Goal: Information Seeking & Learning: Learn about a topic

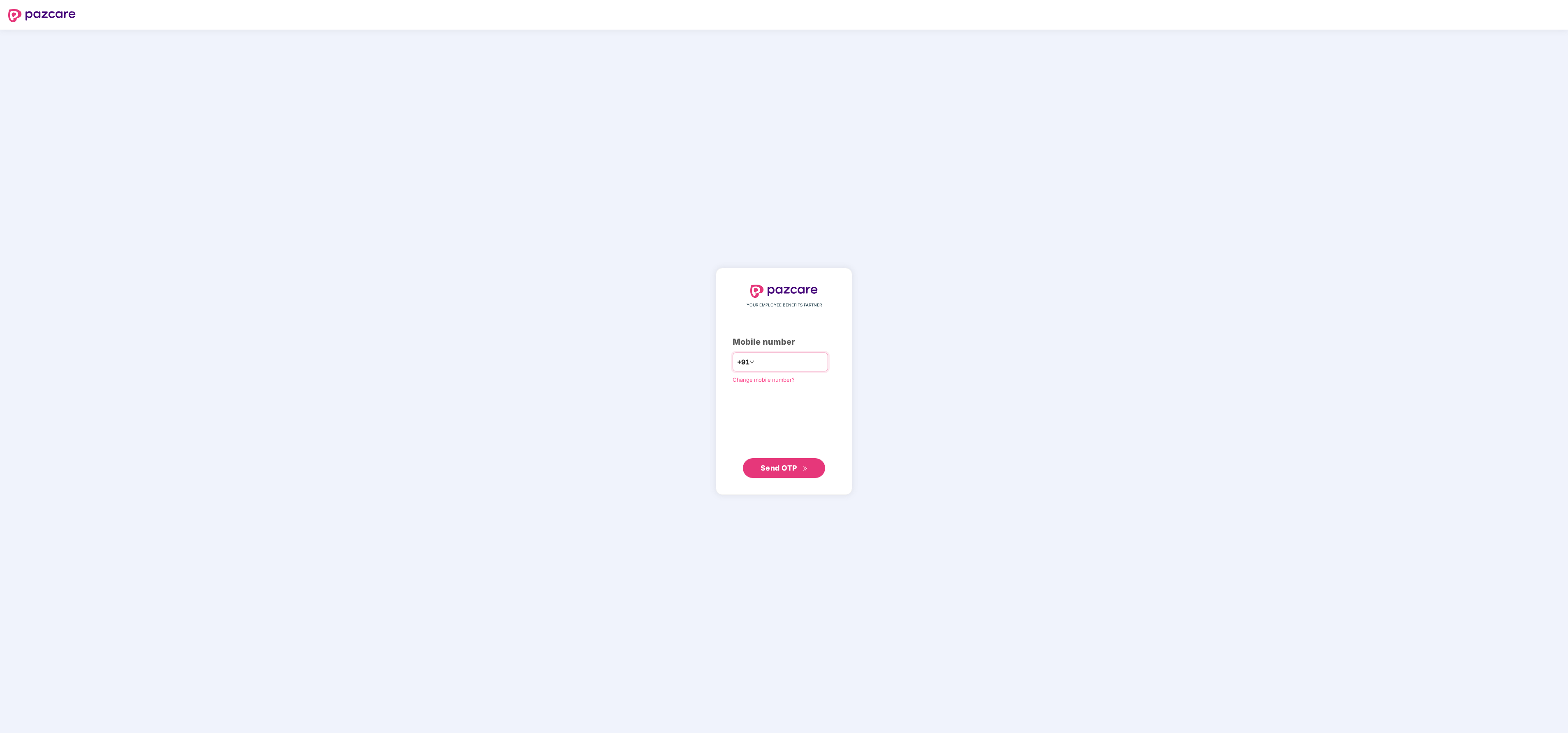
click at [794, 354] on div "+91" at bounding box center [780, 362] width 96 height 19
click at [759, 356] on input "number" at bounding box center [789, 362] width 68 height 13
type input "**********"
click at [786, 467] on span "Send OTP" at bounding box center [779, 468] width 37 height 9
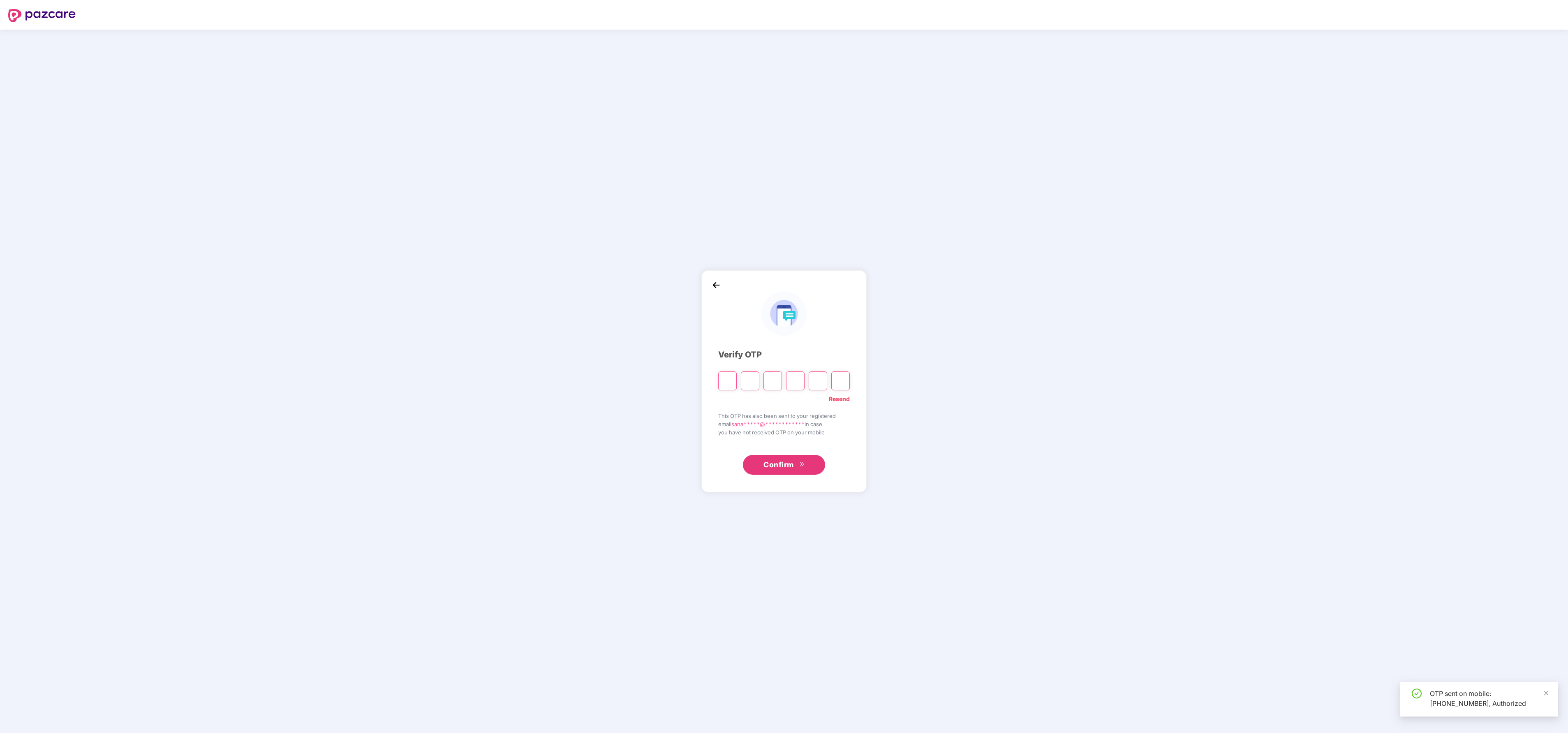
click at [733, 383] on input "Please enter verification code. Digit 1" at bounding box center [727, 381] width 18 height 19
type input "*"
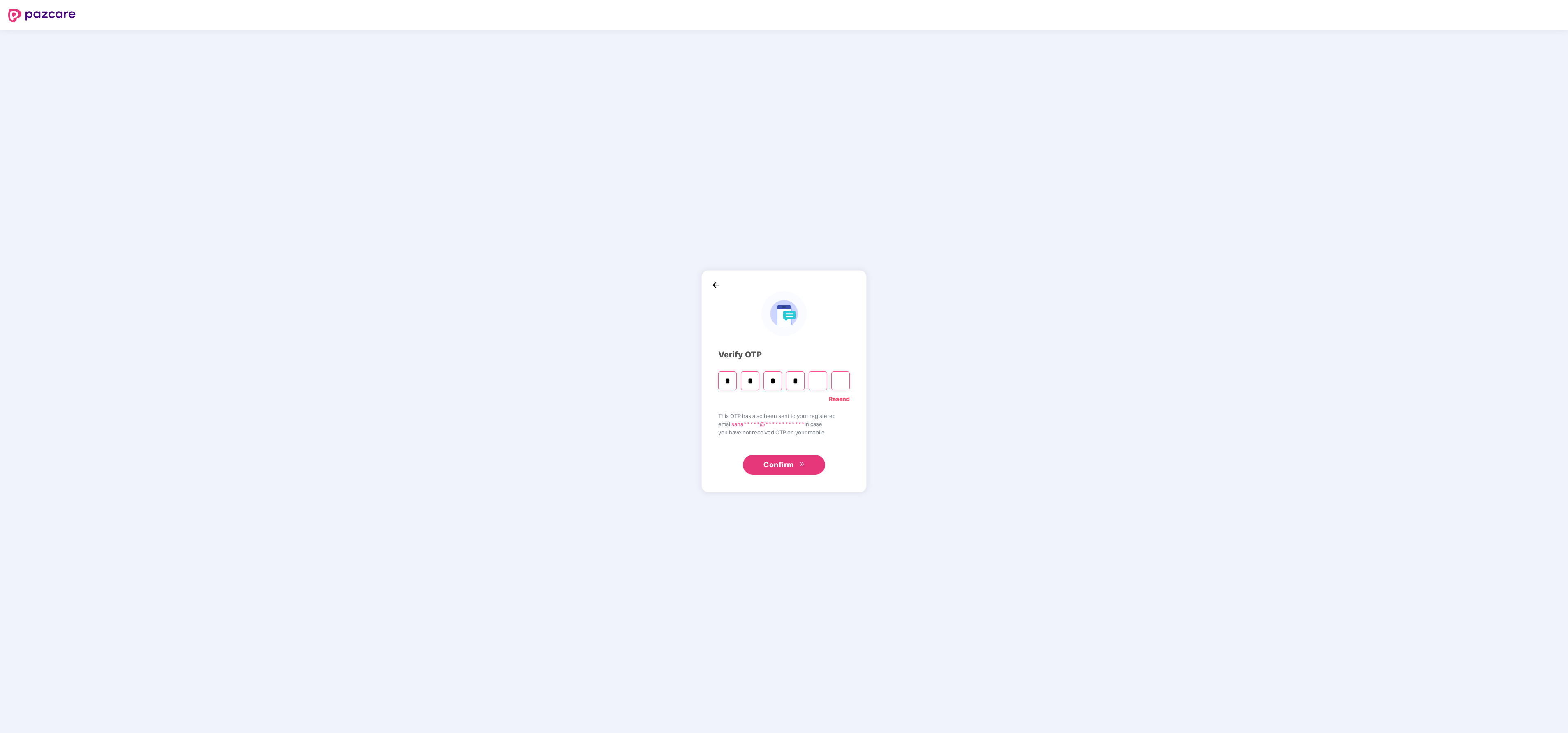
type input "*"
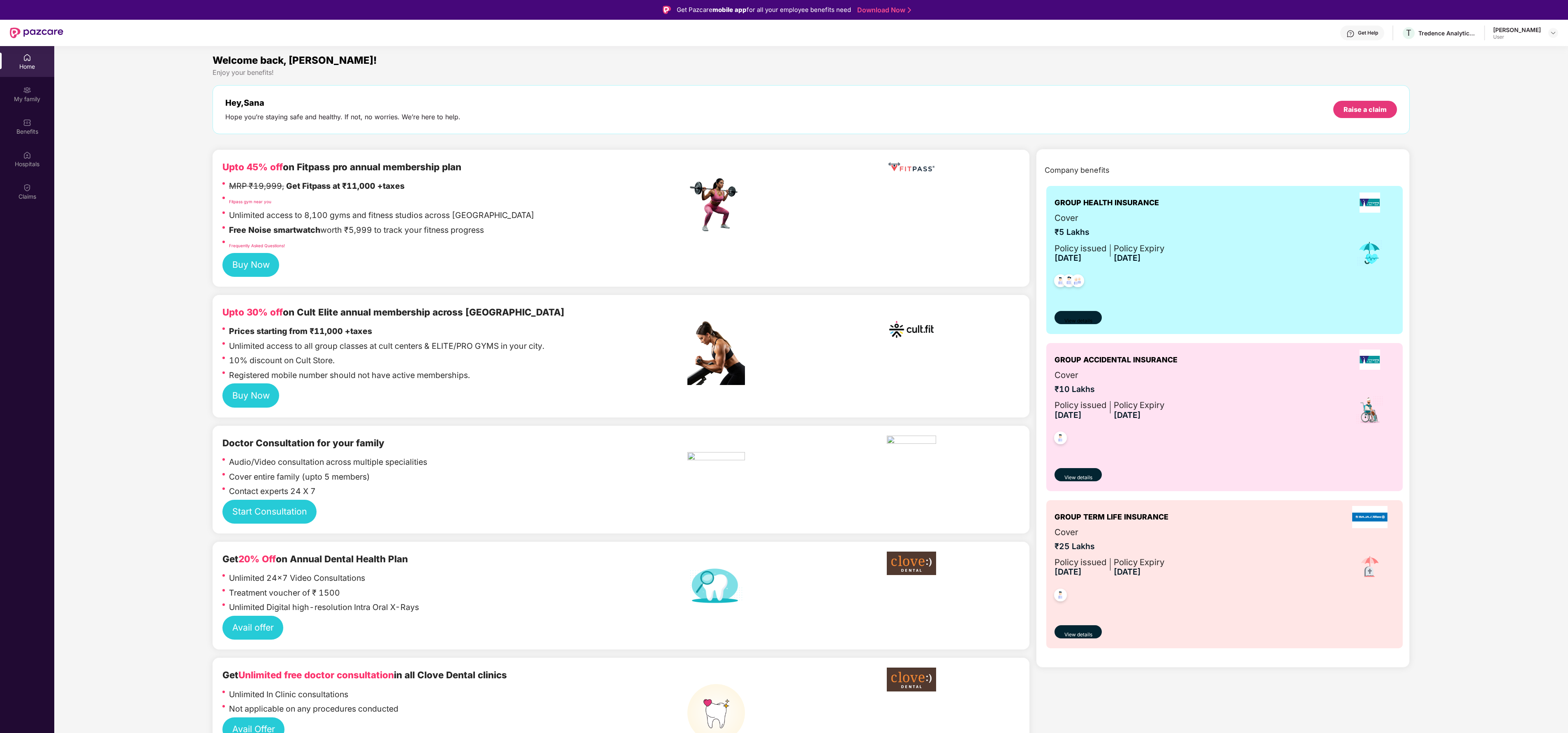
click at [1079, 320] on span "View details" at bounding box center [1079, 321] width 28 height 8
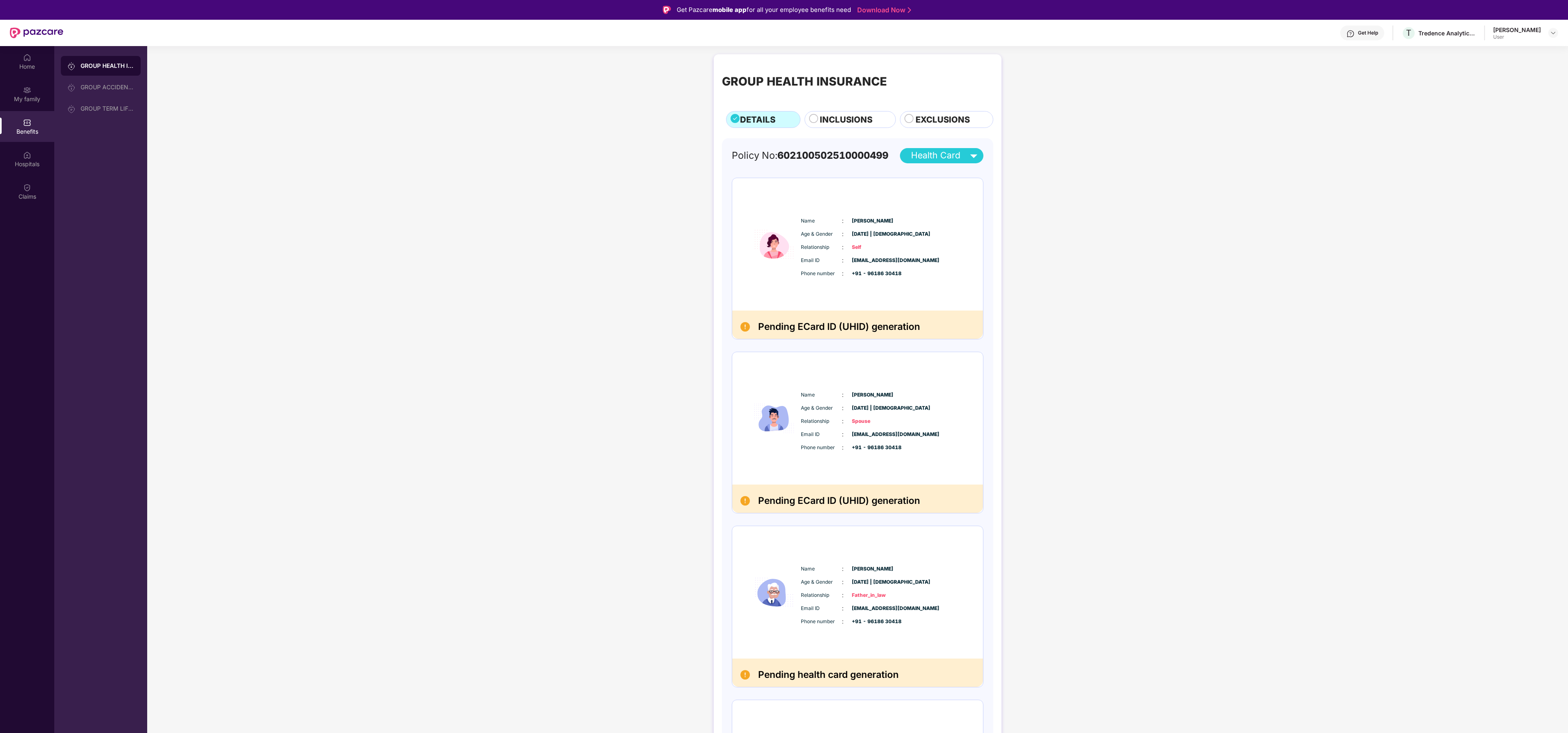
click at [829, 113] on span "INCLUSIONS" at bounding box center [846, 120] width 52 height 13
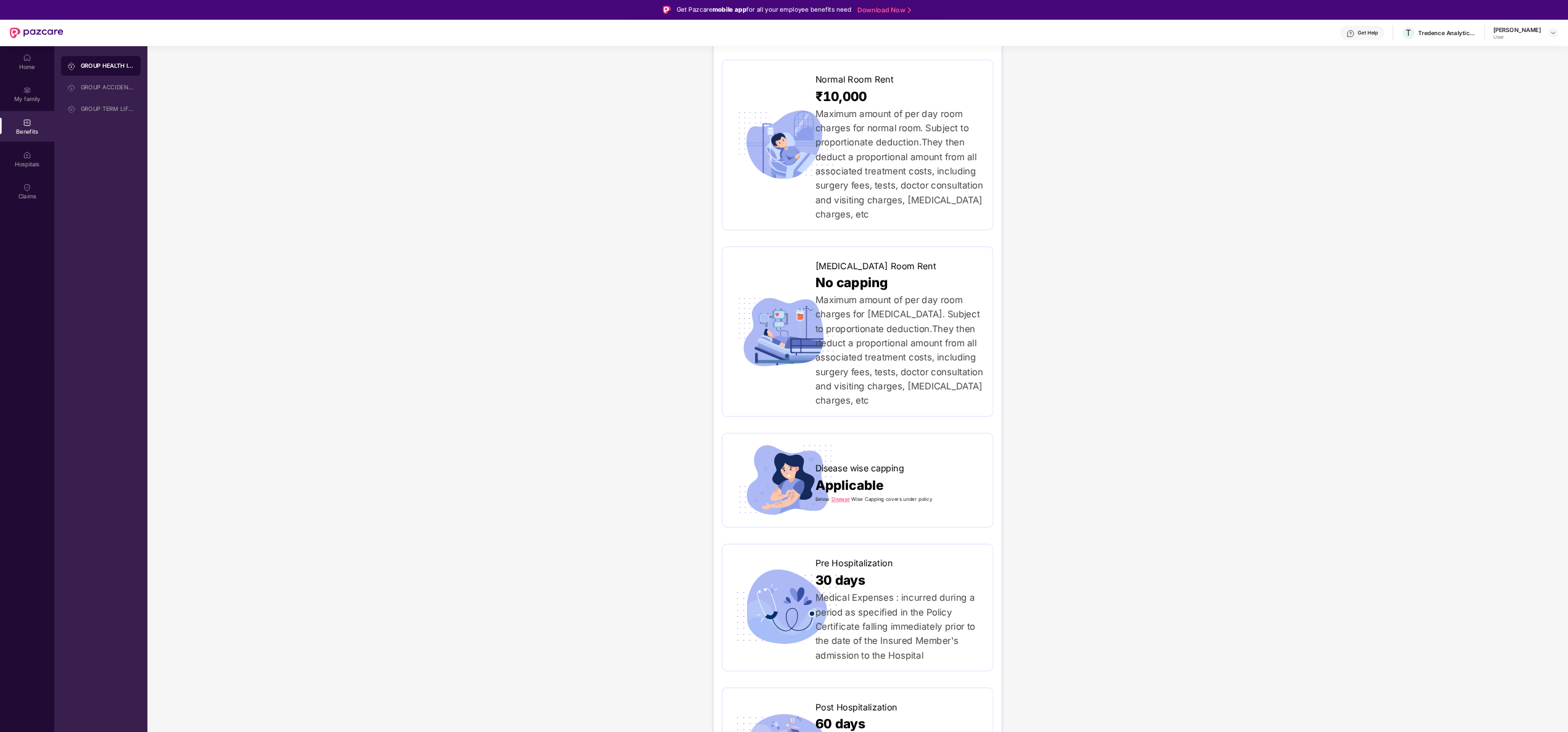
scroll to position [370, 0]
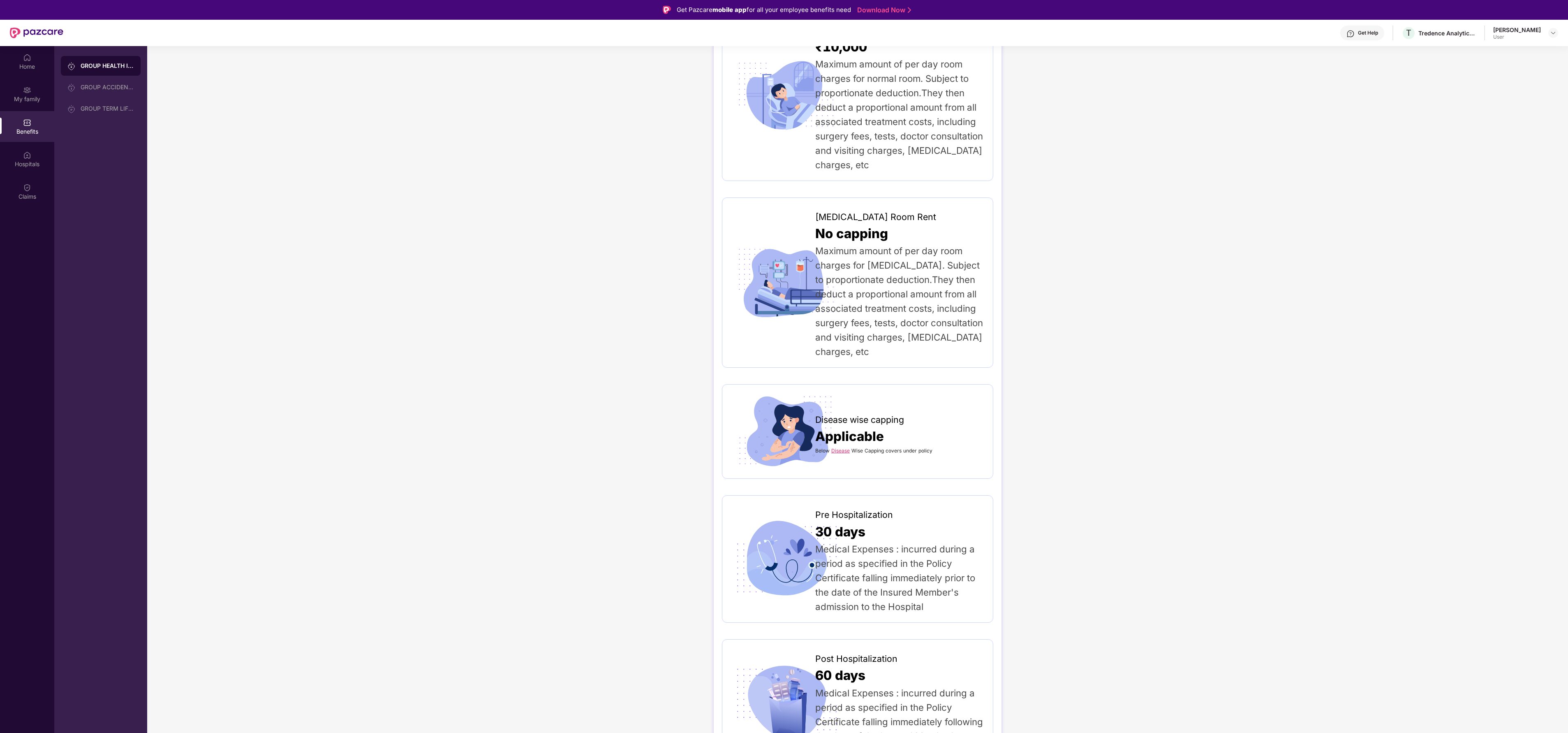
click at [833, 447] on link "Disease" at bounding box center [841, 451] width 18 height 6
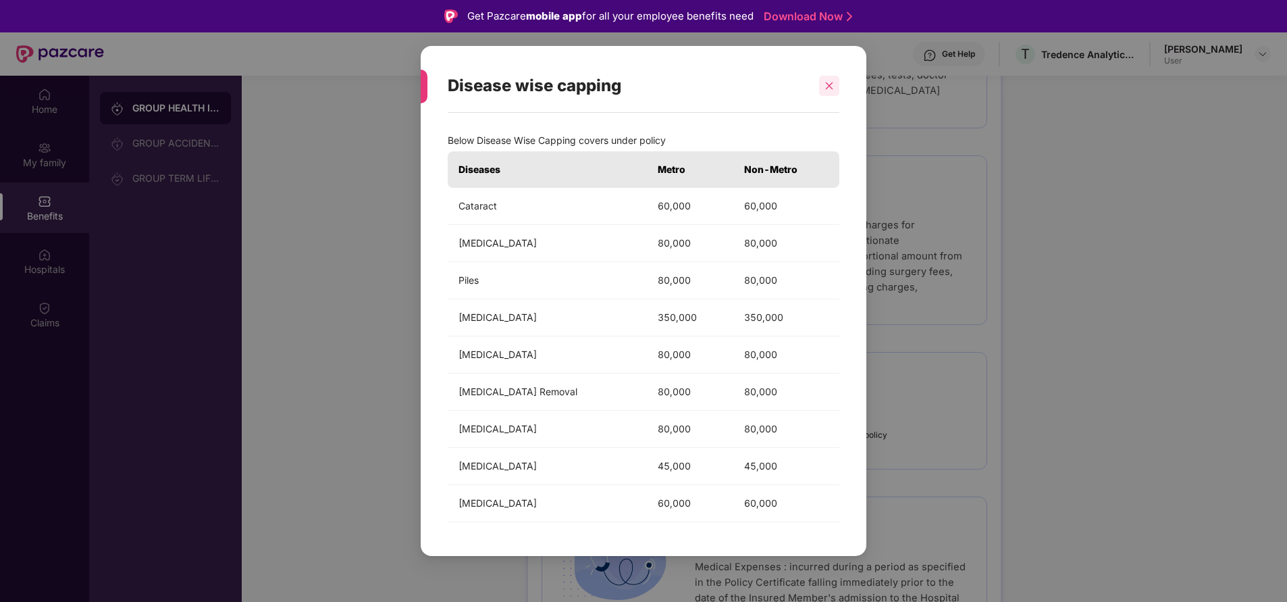
drag, startPoint x: 2575, startPoint y: 0, endPoint x: 828, endPoint y: 85, distance: 1749.3
click at [828, 85] on icon "close" at bounding box center [829, 85] width 9 height 9
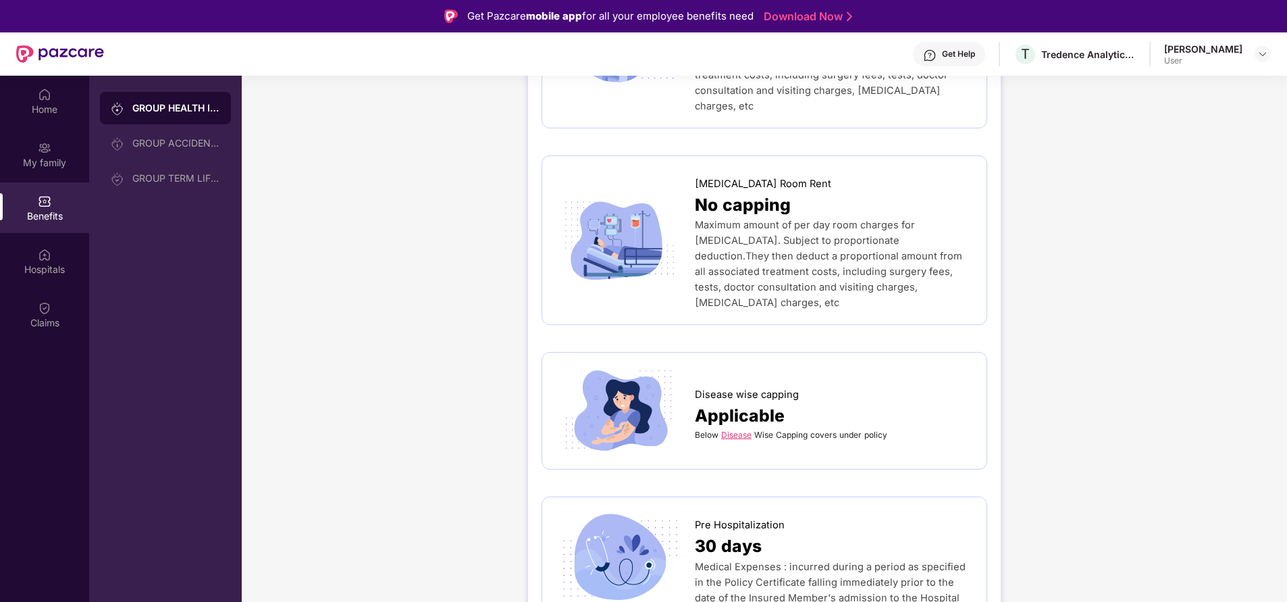
click at [632, 213] on img at bounding box center [620, 240] width 128 height 89
click at [613, 226] on img at bounding box center [620, 240] width 128 height 89
click at [752, 176] on span "ICU Room Rent" at bounding box center [763, 184] width 136 height 16
click at [761, 233] on div "Maximum amount of per day room charges for ICU. Subject to proportionate deduct…" at bounding box center [834, 263] width 278 height 93
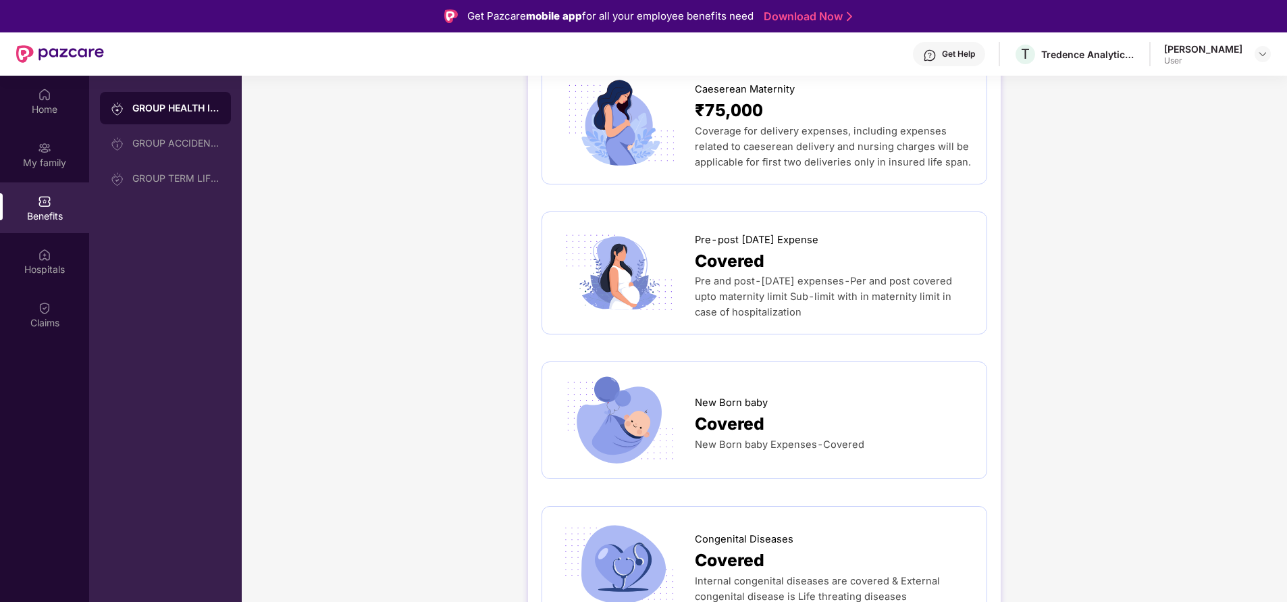
scroll to position [1621, 0]
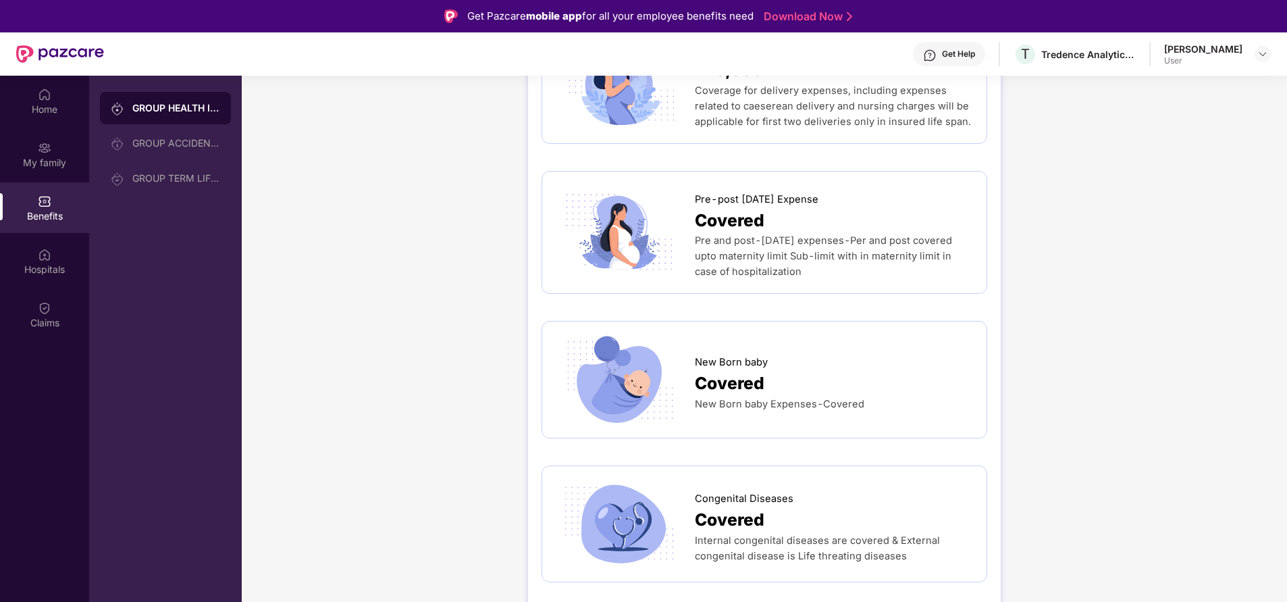
click at [644, 343] on img at bounding box center [620, 379] width 128 height 89
click at [729, 398] on span "New Born baby Expenses-Covered" at bounding box center [780, 404] width 170 height 12
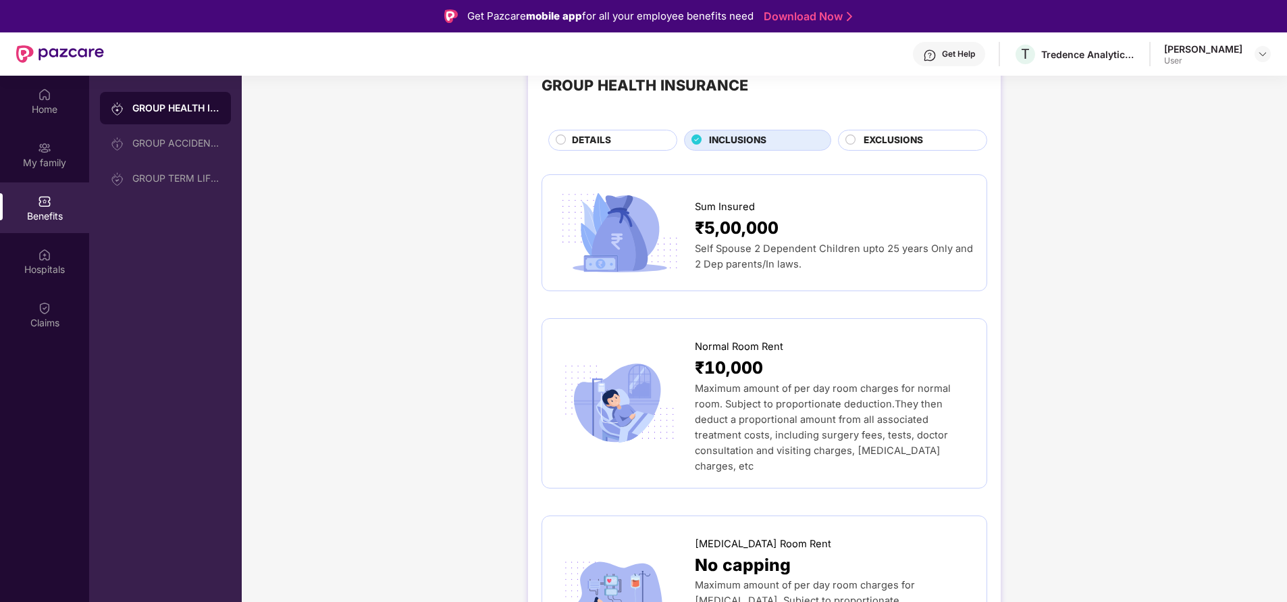
scroll to position [29, 0]
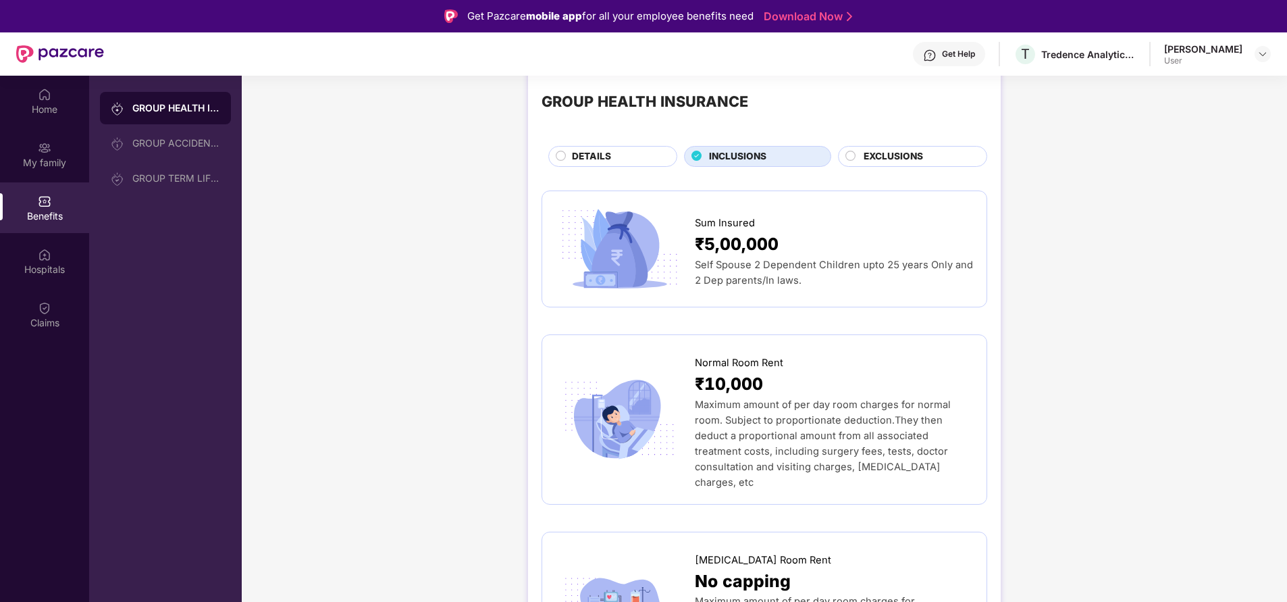
click at [872, 157] on span "EXCLUSIONS" at bounding box center [893, 156] width 59 height 14
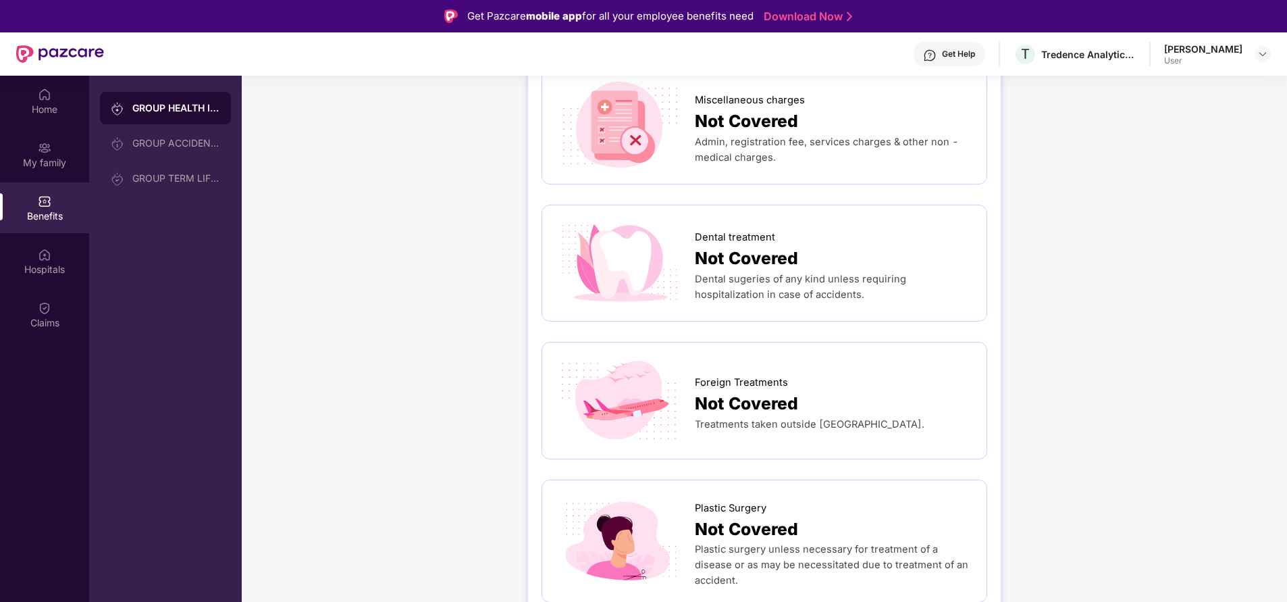
scroll to position [596, 0]
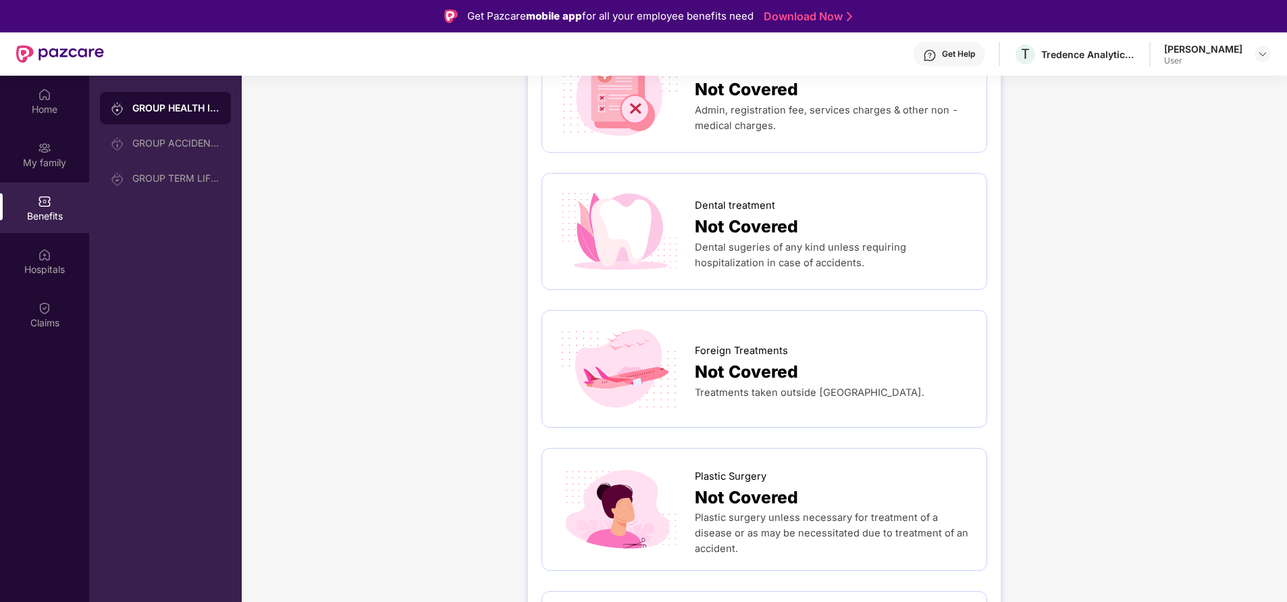
click at [584, 291] on div "Infertility Not Covered Infertility treatment not covered under the policy OPD …" at bounding box center [765, 312] width 446 height 1393
click at [624, 224] on img at bounding box center [620, 231] width 128 height 89
